Goal: Task Accomplishment & Management: Manage account settings

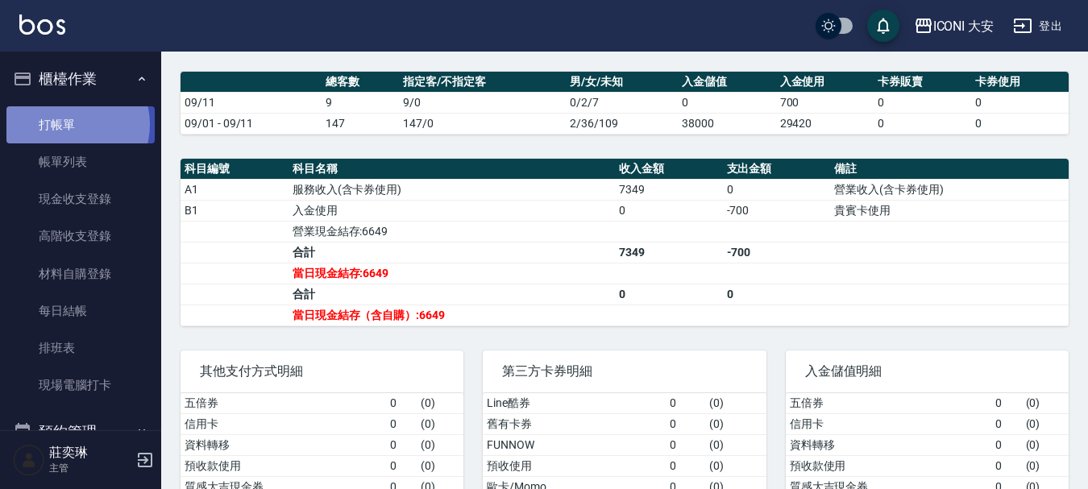
click at [69, 124] on link "打帳單" at bounding box center [80, 124] width 148 height 37
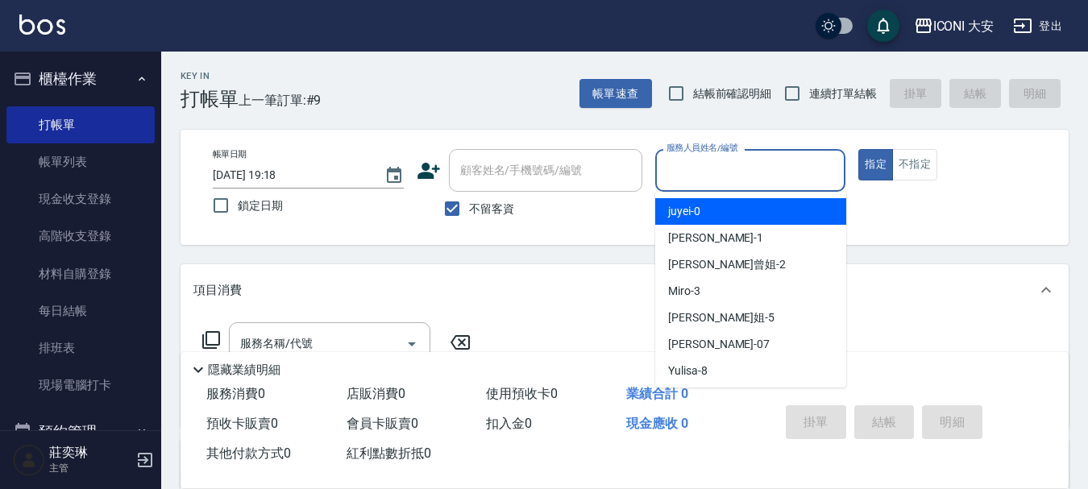
click at [701, 166] on input "服務人員姓名/編號" at bounding box center [750, 170] width 176 height 28
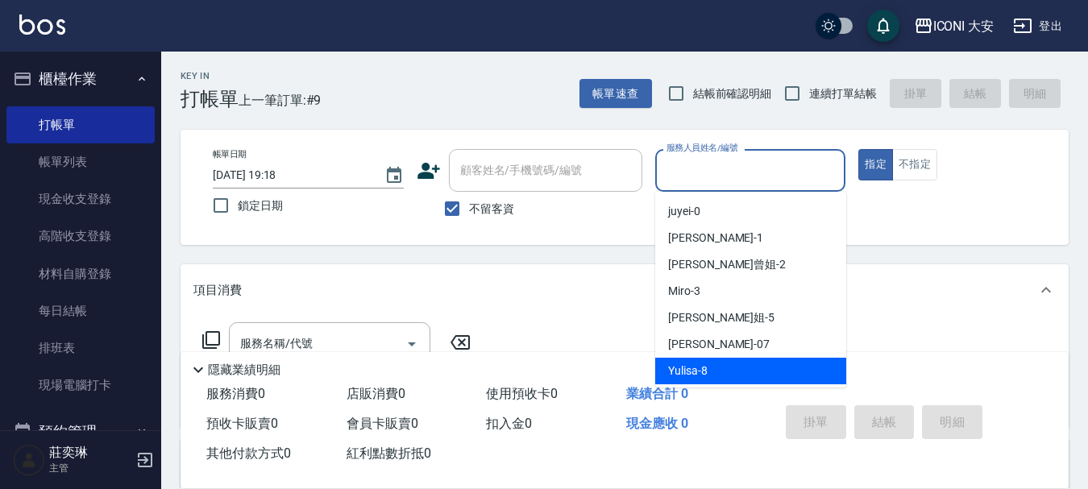
click at [713, 369] on div "Yulisa -8" at bounding box center [750, 371] width 191 height 27
type input "Yulisa-8"
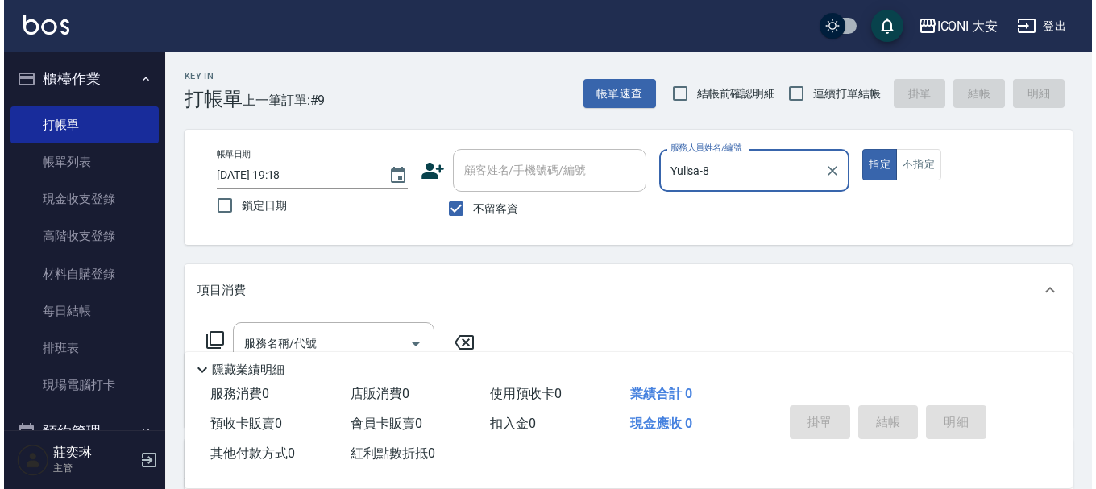
scroll to position [161, 0]
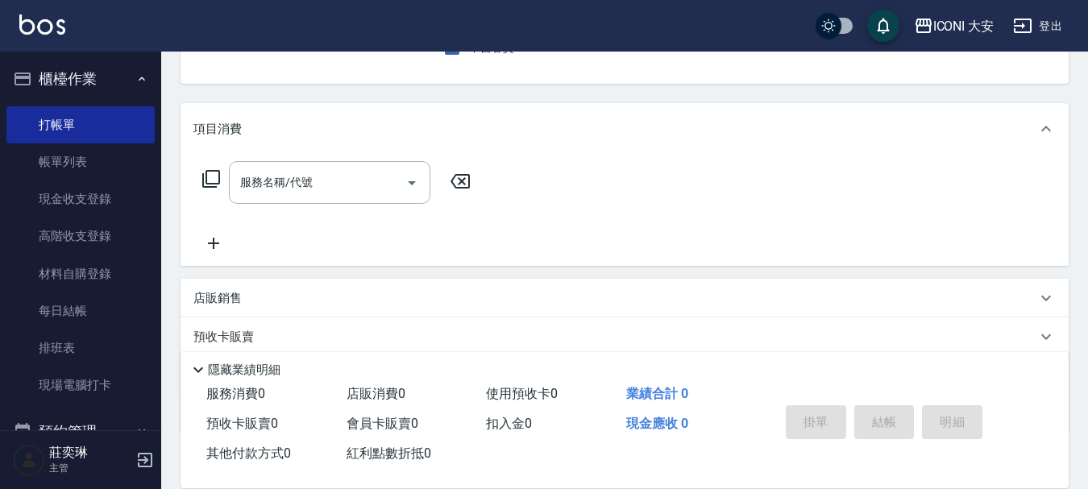
click at [214, 176] on icon at bounding box center [210, 178] width 19 height 19
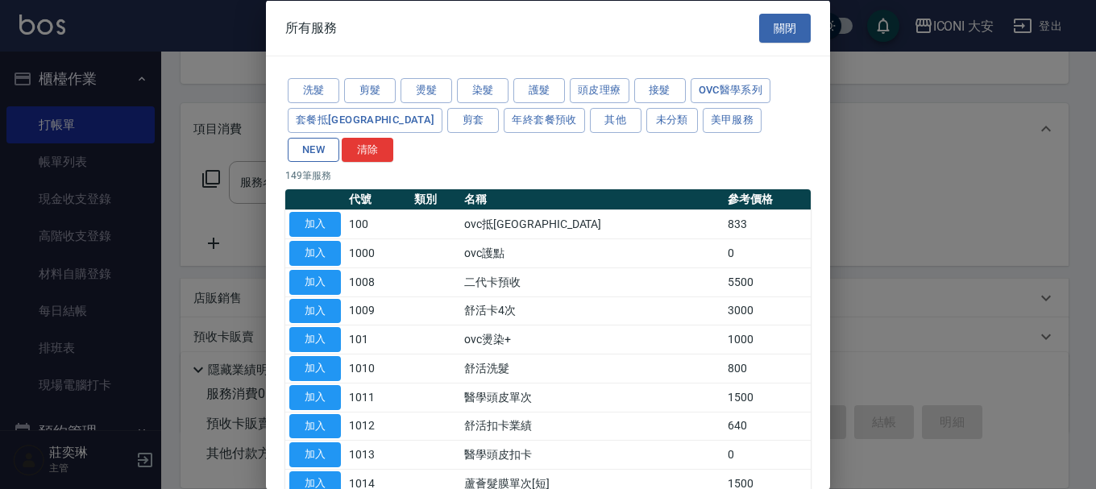
click at [339, 137] on button "NEW" at bounding box center [314, 149] width 52 height 25
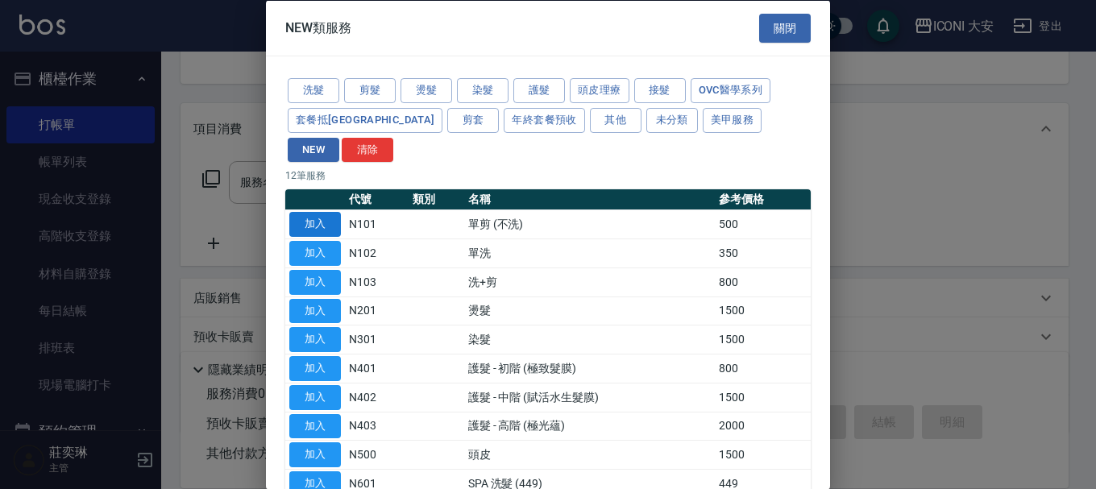
click at [320, 212] on button "加入" at bounding box center [315, 224] width 52 height 25
type input "單剪 (不洗)(N101)"
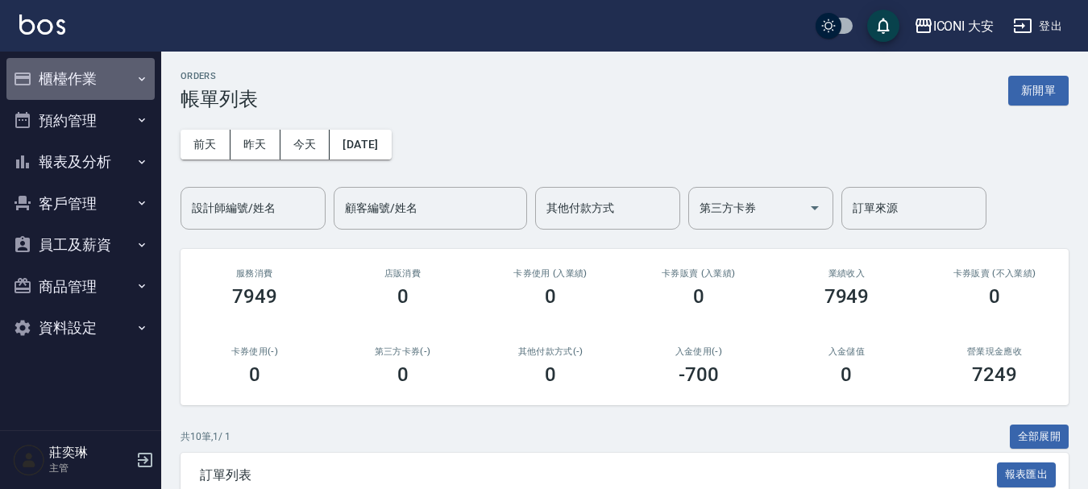
click at [105, 75] on button "櫃檯作業" at bounding box center [80, 79] width 148 height 42
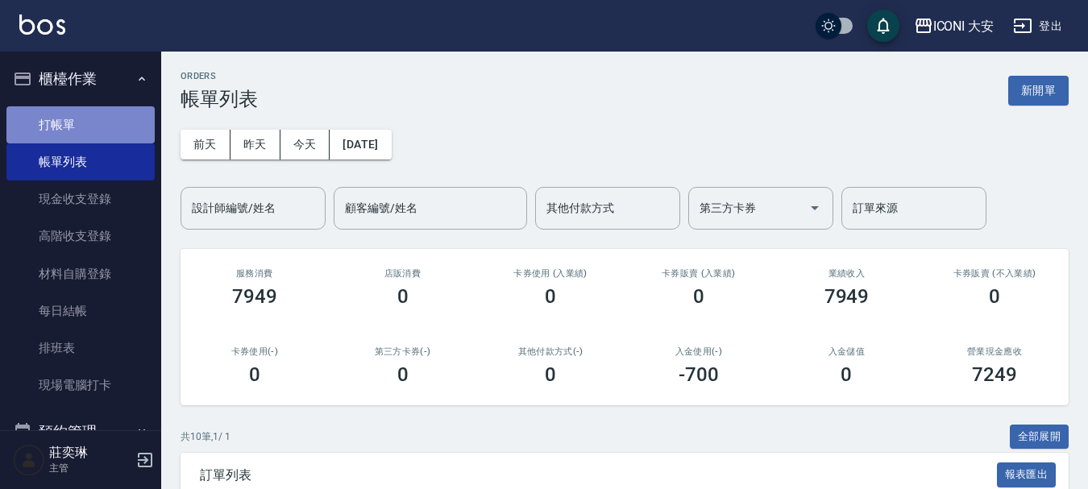
click at [89, 132] on link "打帳單" at bounding box center [80, 124] width 148 height 37
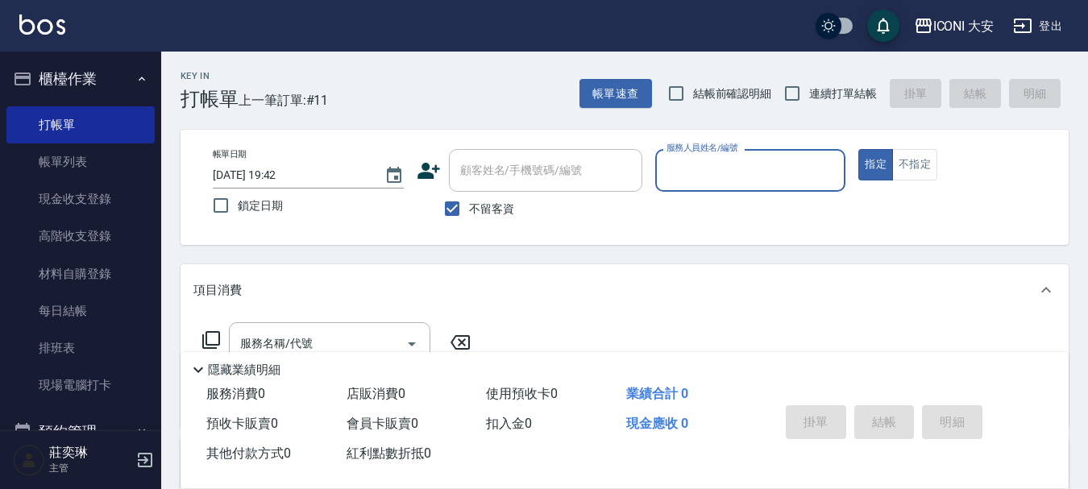
click at [739, 173] on input "服務人員姓名/編號" at bounding box center [750, 170] width 176 height 28
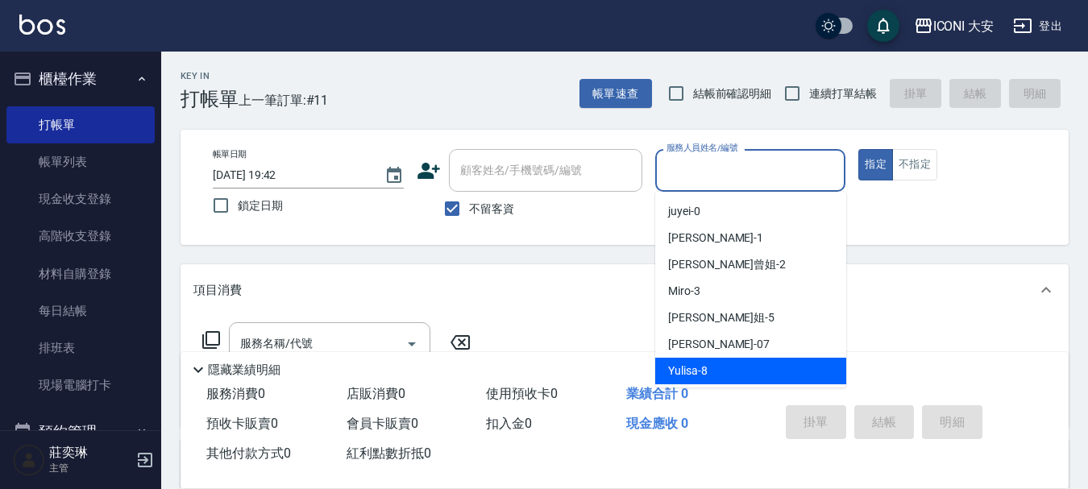
click at [697, 365] on span "Yulisa -8" at bounding box center [687, 371] width 39 height 17
type input "Yulisa-8"
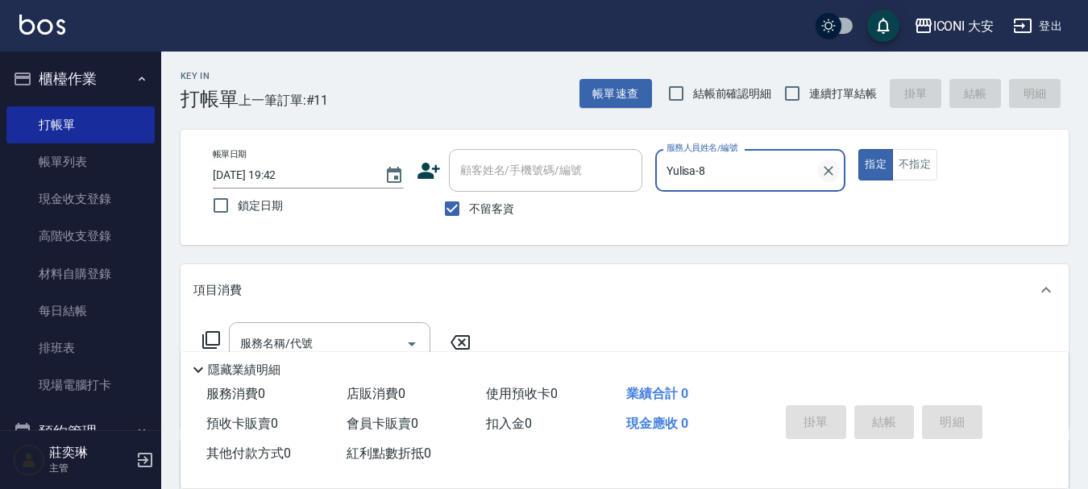
click at [828, 169] on icon "Clear" at bounding box center [828, 171] width 16 height 16
click at [729, 168] on input "服務人員姓名/編號" at bounding box center [750, 170] width 176 height 28
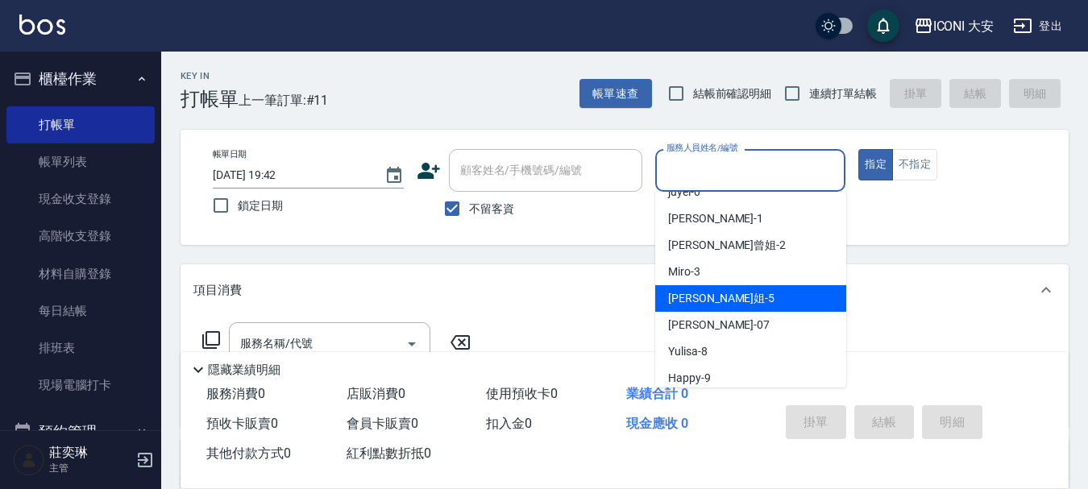
scroll to position [30, 0]
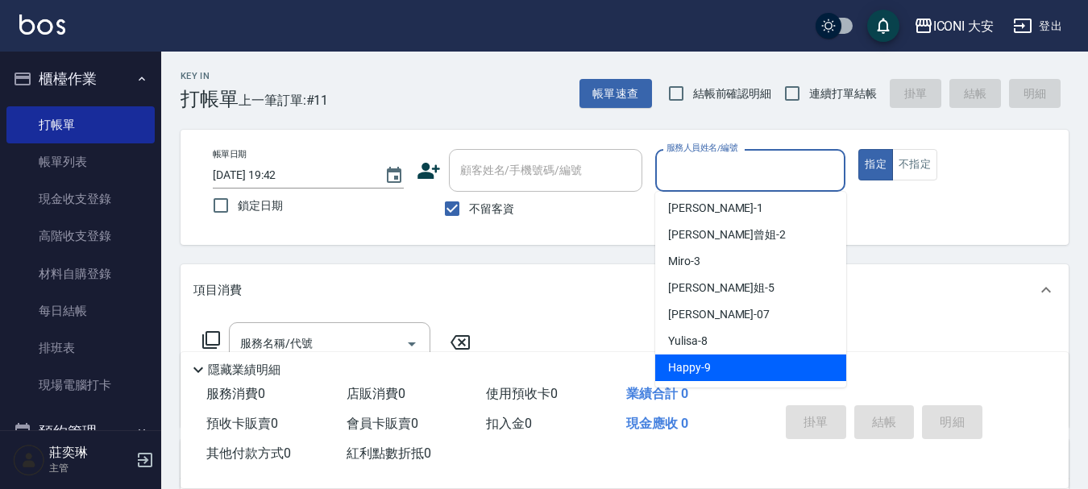
click at [708, 362] on span "Happy -9" at bounding box center [689, 367] width 43 height 17
type input "Happy-9"
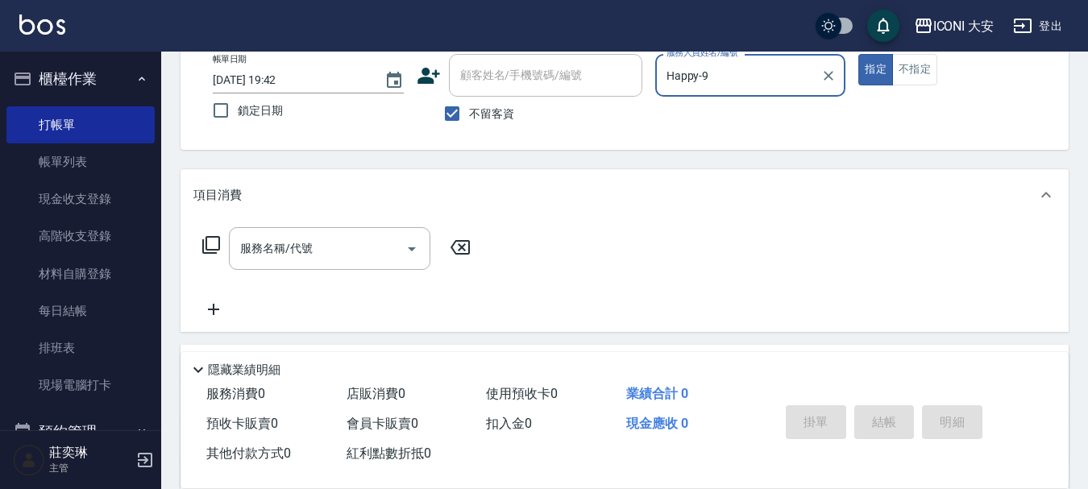
scroll to position [242, 0]
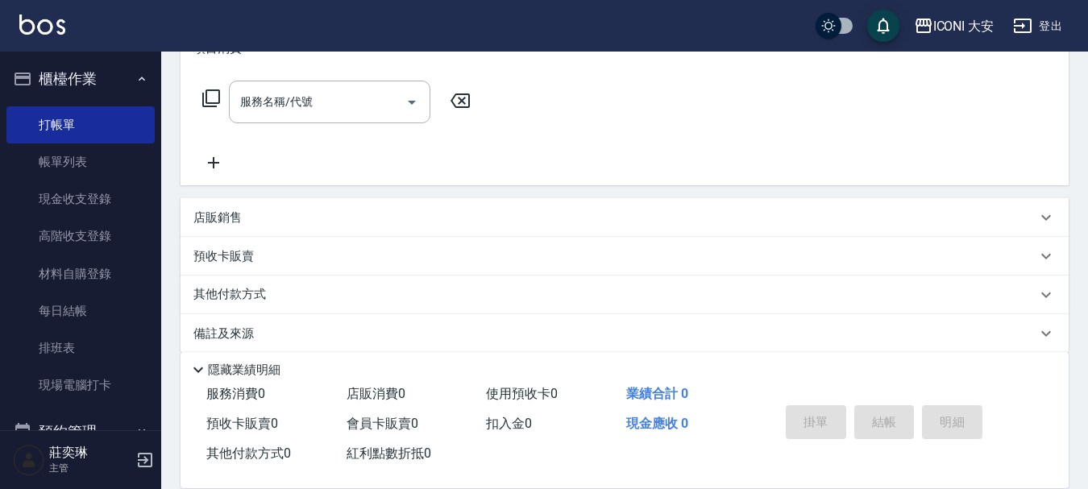
click at [213, 93] on icon at bounding box center [210, 98] width 19 height 19
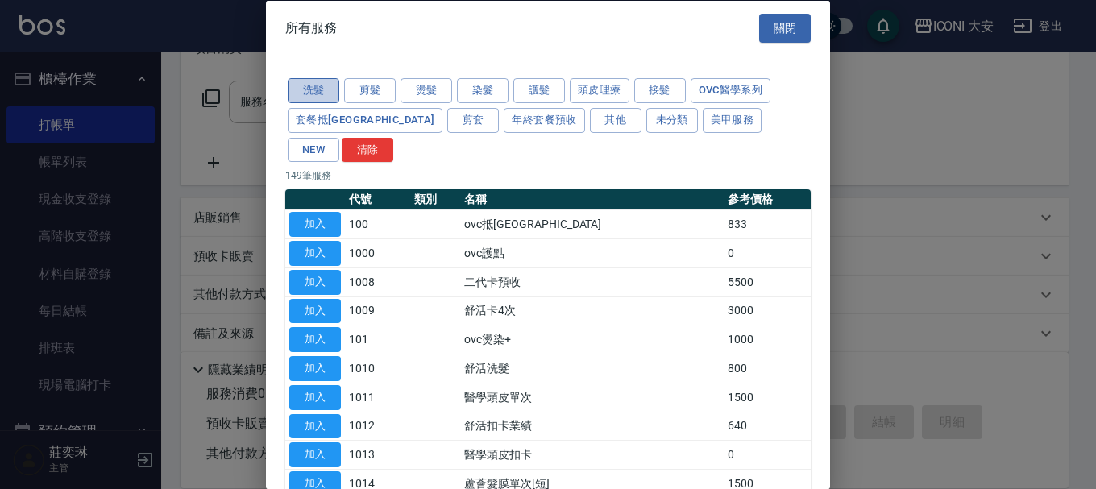
click at [321, 88] on button "洗髮" at bounding box center [314, 90] width 52 height 25
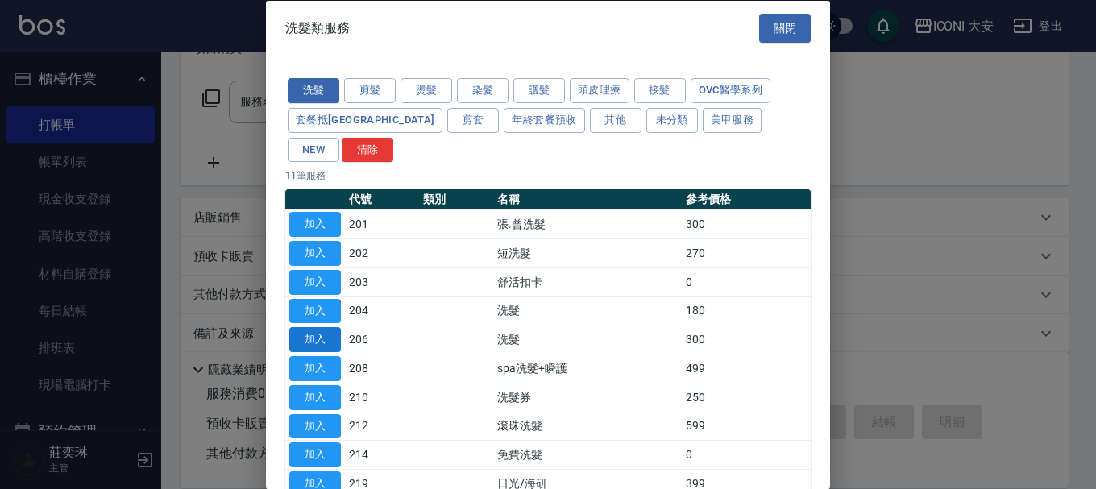
click at [321, 327] on button "加入" at bounding box center [315, 339] width 52 height 25
type input "洗髮(206)"
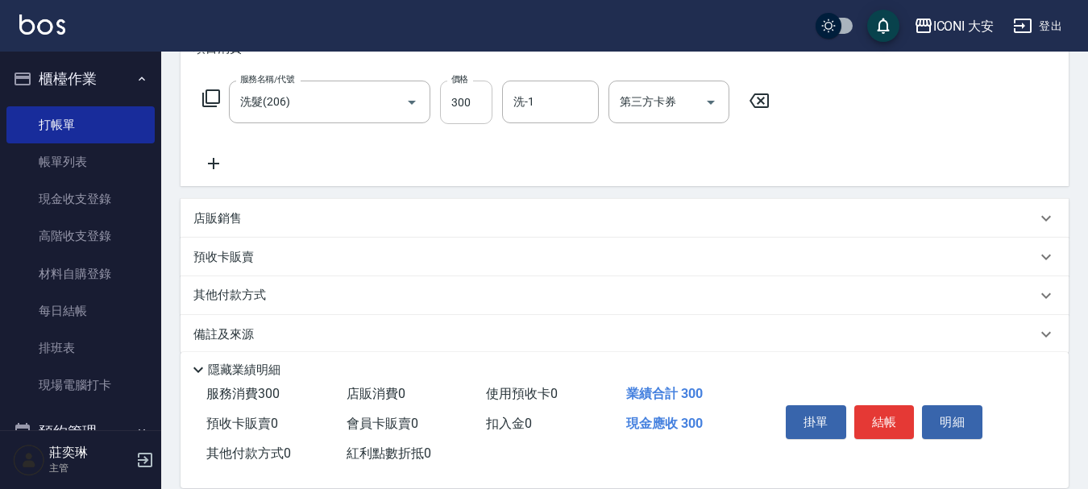
click at [471, 100] on input "300" at bounding box center [466, 103] width 52 height 44
type input "350"
click at [897, 415] on button "結帳" at bounding box center [884, 422] width 60 height 34
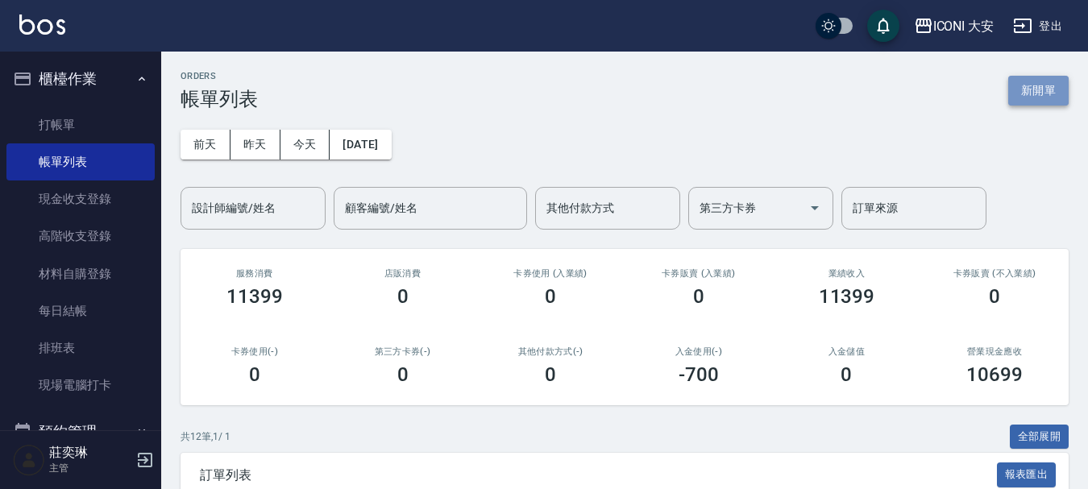
click at [1057, 85] on button "新開單" at bounding box center [1038, 91] width 60 height 30
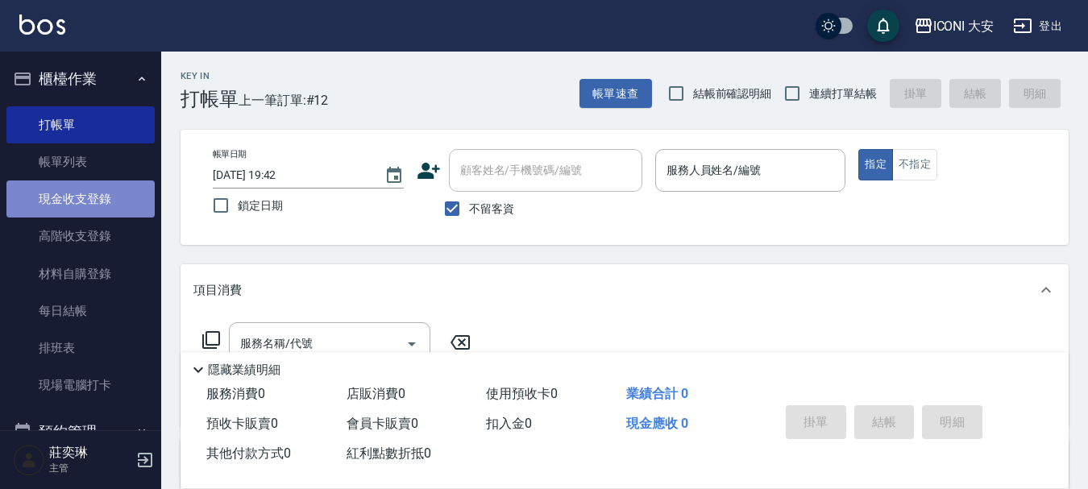
click at [111, 197] on link "現金收支登錄" at bounding box center [80, 198] width 148 height 37
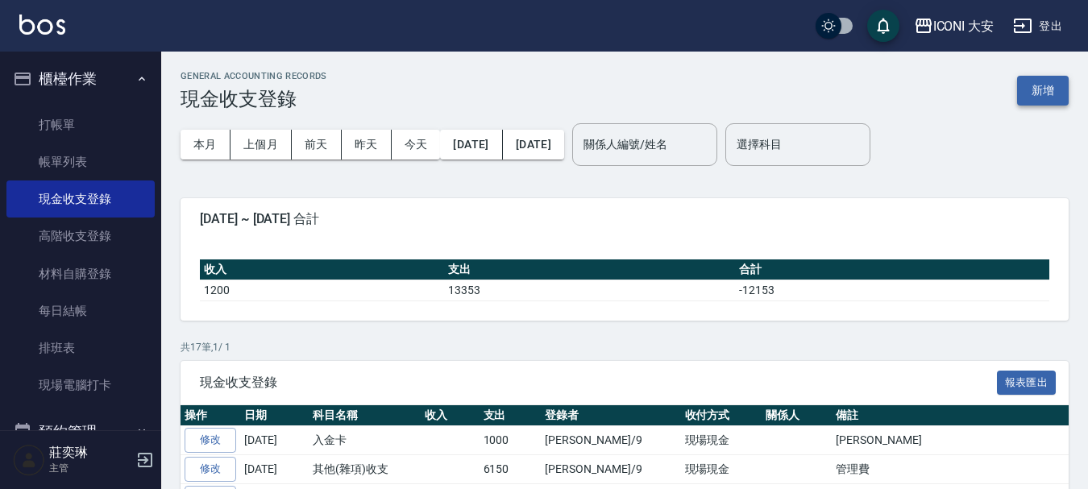
click at [1044, 91] on button "新增" at bounding box center [1043, 91] width 52 height 30
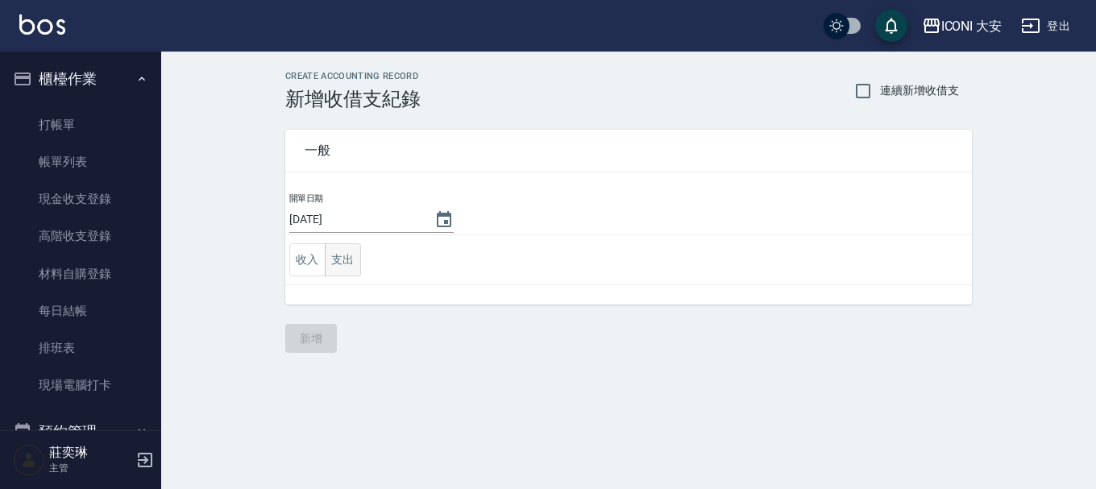
click at [348, 263] on button "支出" at bounding box center [343, 259] width 36 height 33
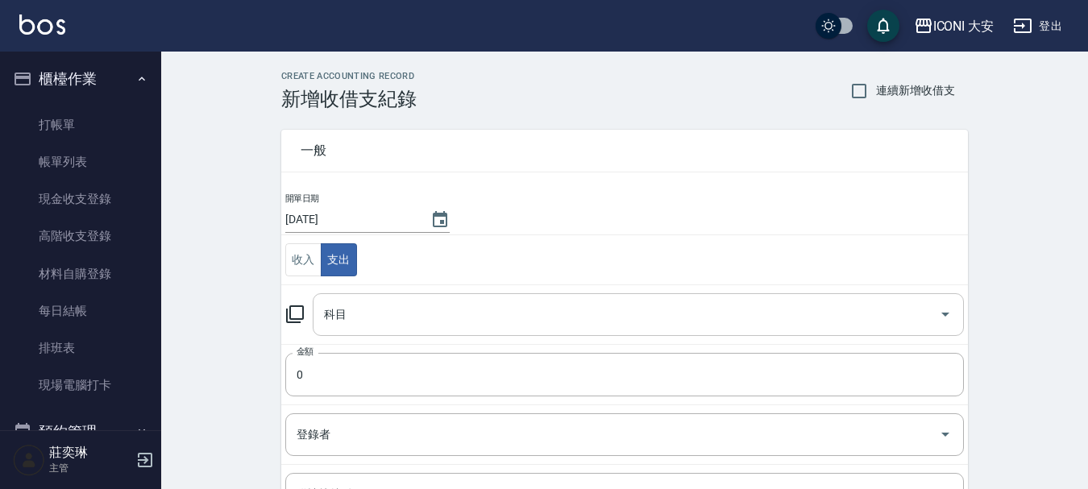
click at [359, 314] on input "科目" at bounding box center [626, 315] width 612 height 28
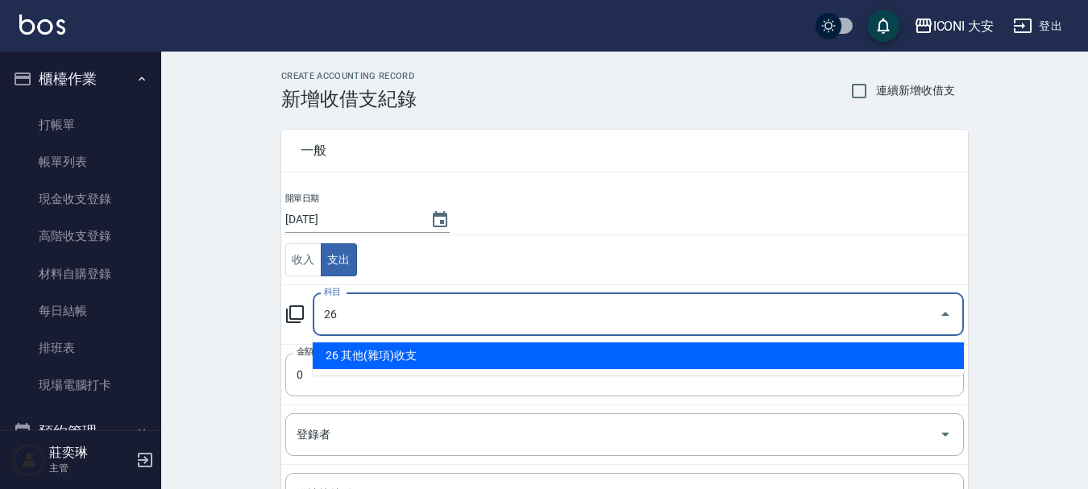
click at [384, 351] on li "26 其他(雜項)收支" at bounding box center [638, 355] width 651 height 27
type input "26 其他(雜項)收支"
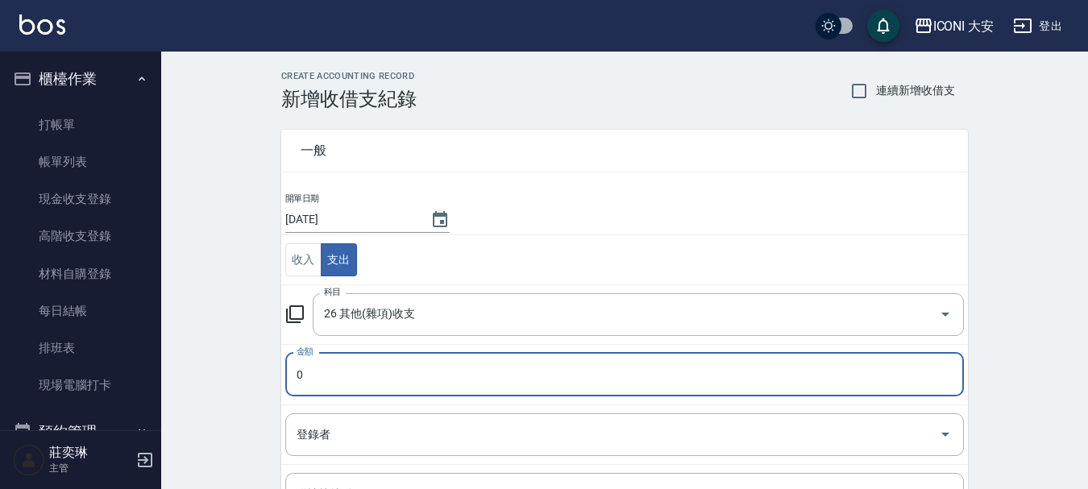
click at [356, 367] on input "0" at bounding box center [624, 375] width 678 height 44
type input "05000"
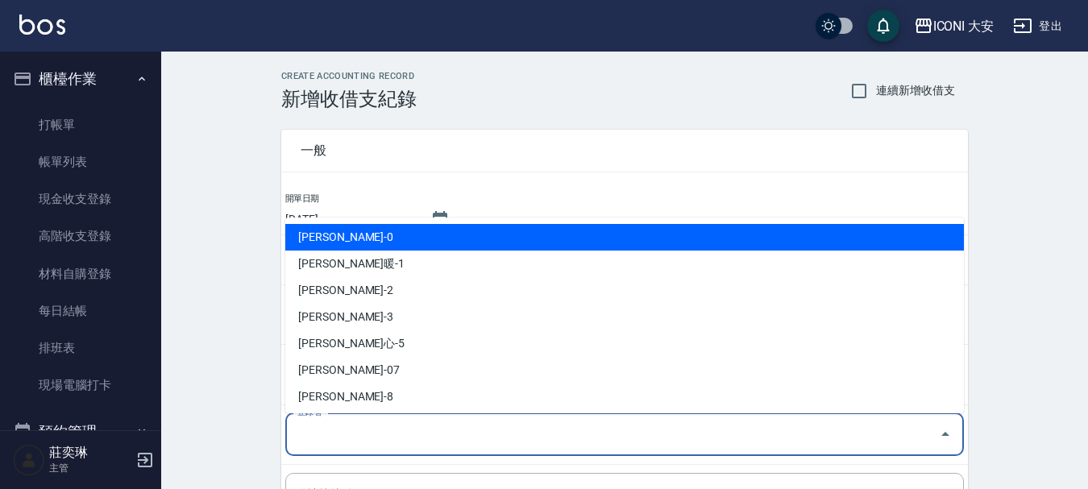
click at [326, 433] on input "登錄者" at bounding box center [612, 435] width 640 height 28
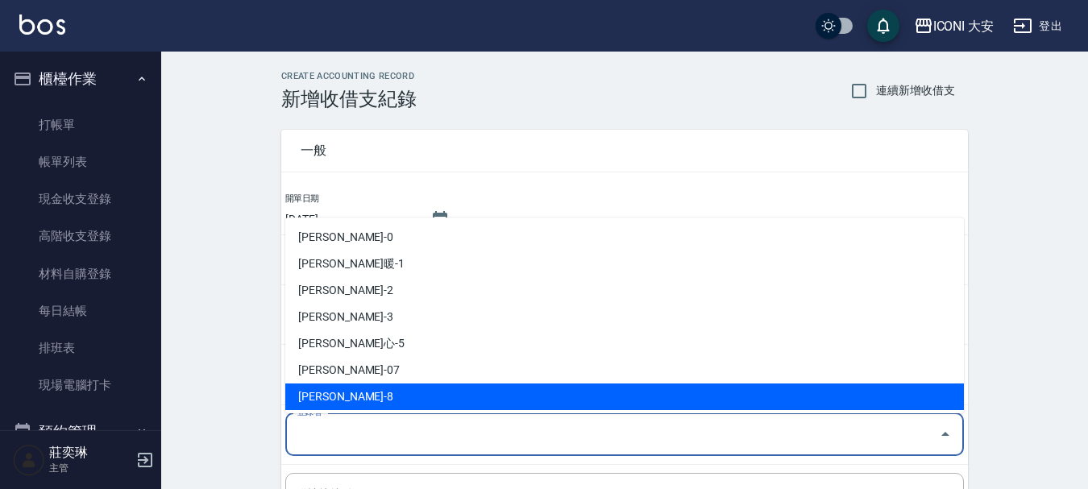
click at [334, 402] on li "莊奕琳-8" at bounding box center [624, 397] width 678 height 27
type input "莊奕琳-8"
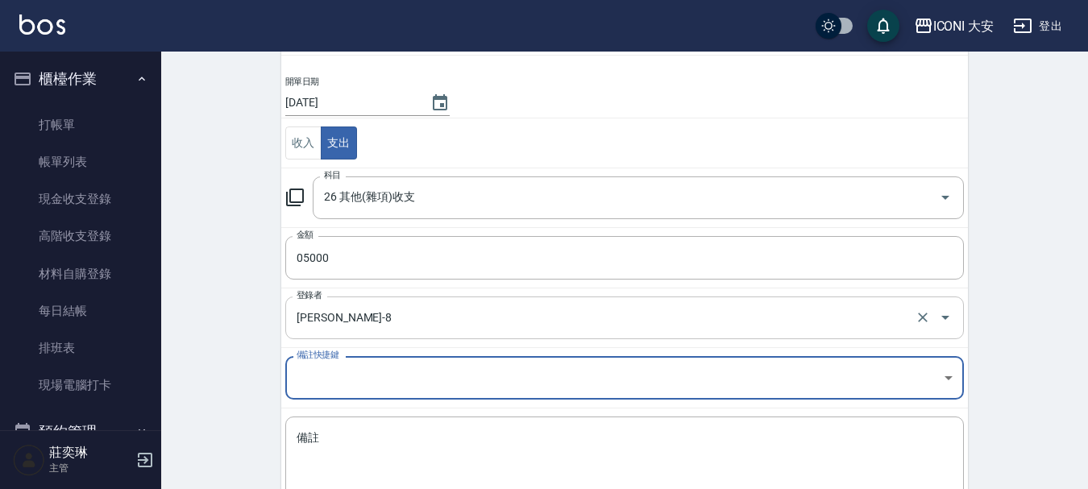
scroll to position [222, 0]
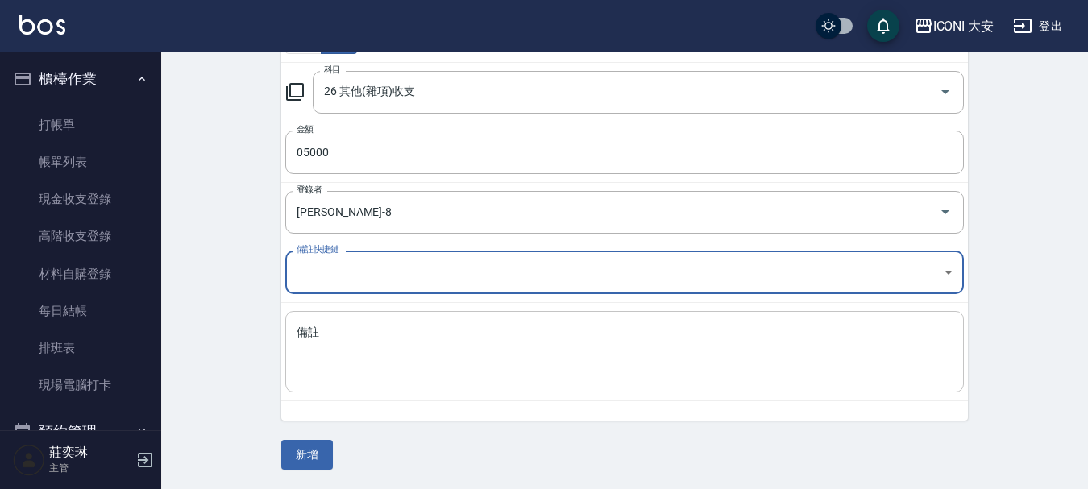
click at [316, 334] on textarea "備註" at bounding box center [625, 352] width 656 height 55
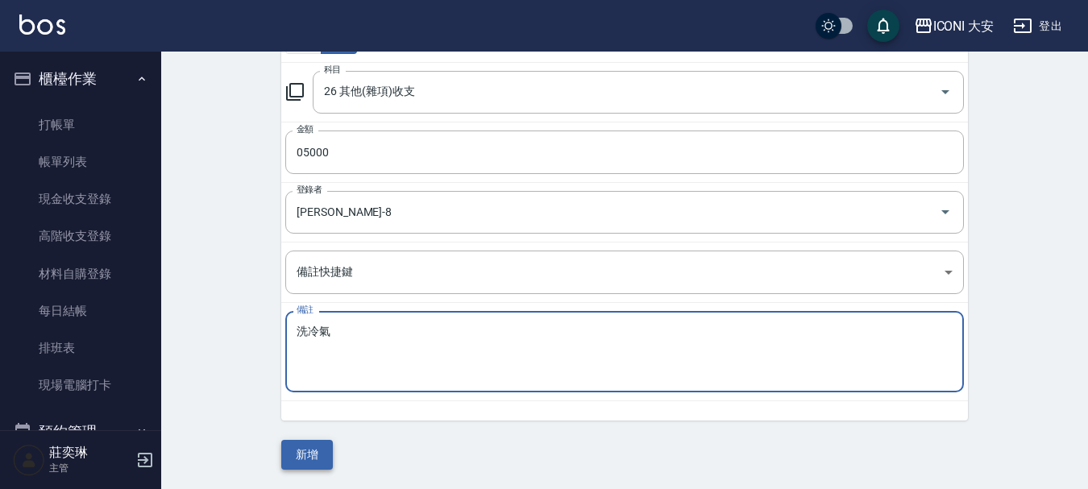
type textarea "洗冷氣"
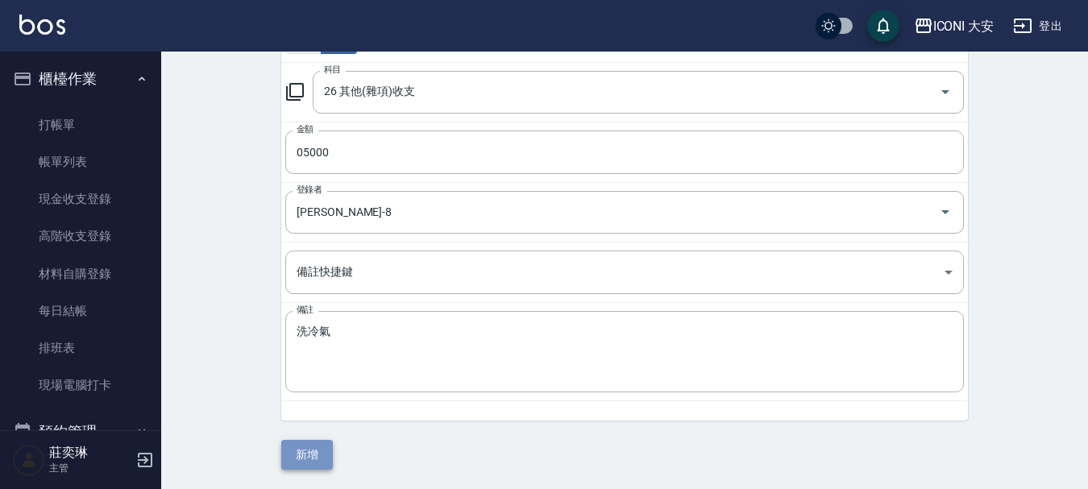
click at [295, 455] on button "新增" at bounding box center [307, 455] width 52 height 30
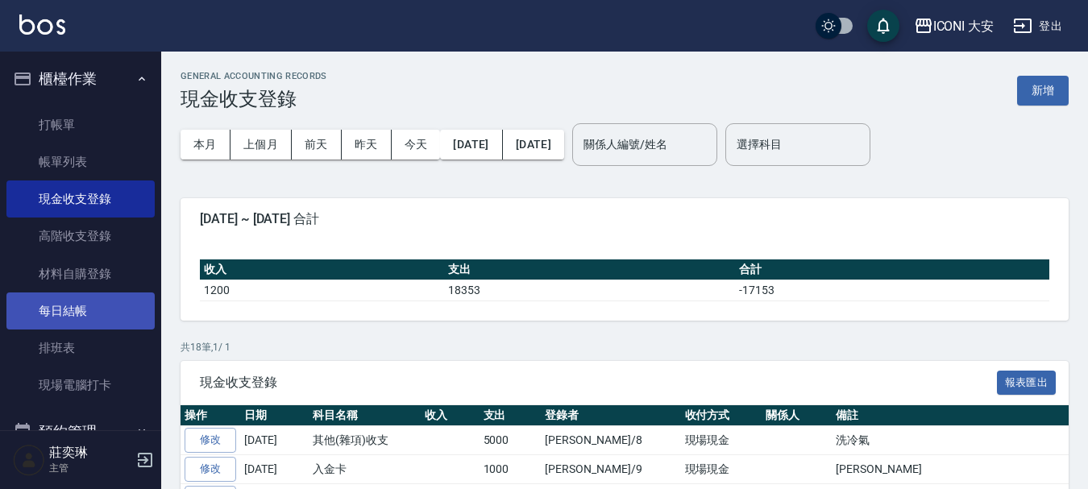
scroll to position [161, 0]
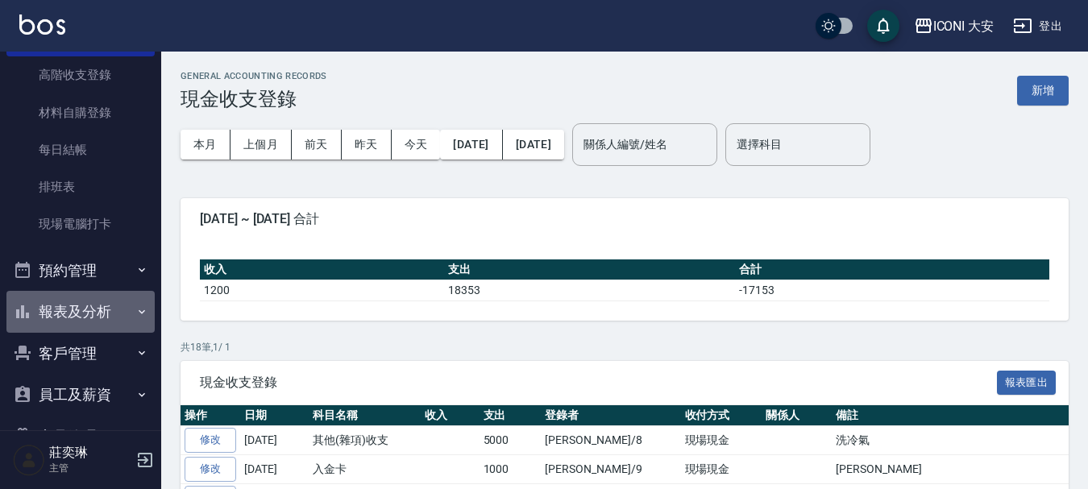
click at [102, 309] on button "報表及分析" at bounding box center [80, 312] width 148 height 42
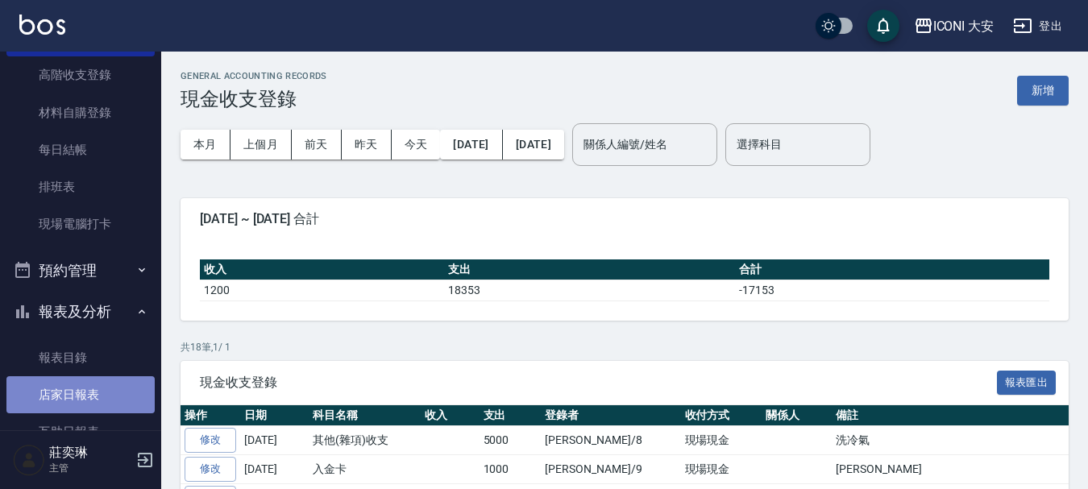
click at [86, 396] on link "店家日報表" at bounding box center [80, 394] width 148 height 37
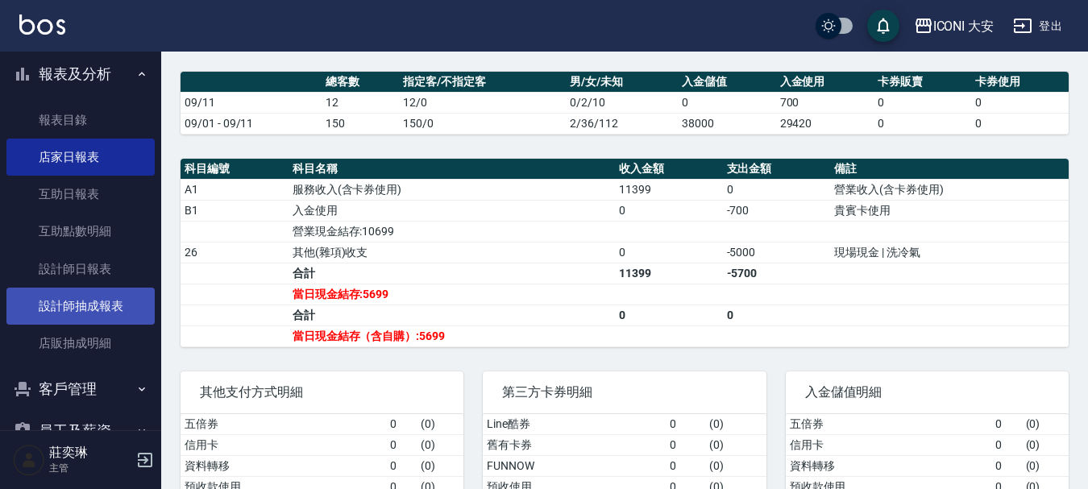
scroll to position [483, 0]
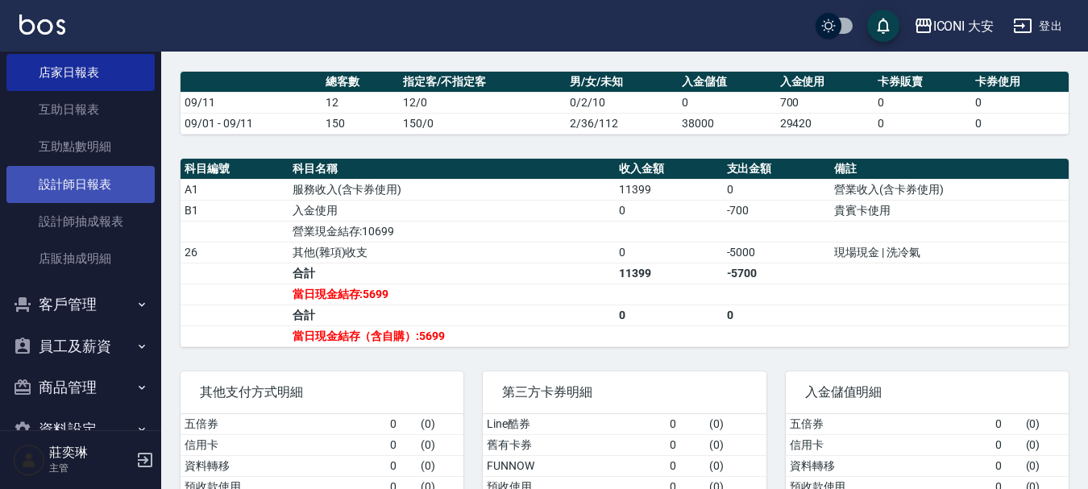
click at [108, 188] on link "設計師日報表" at bounding box center [80, 184] width 148 height 37
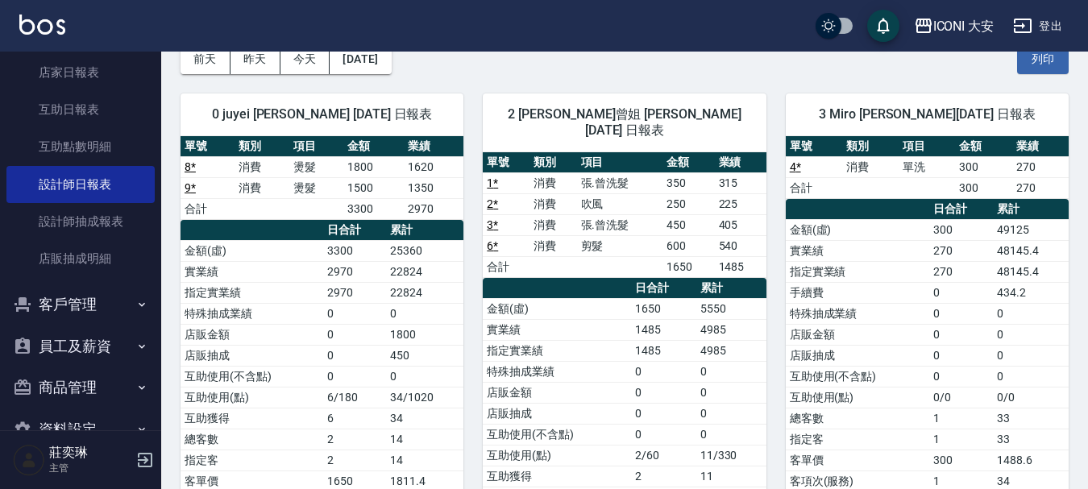
scroll to position [483, 0]
